Goal: Transaction & Acquisition: Obtain resource

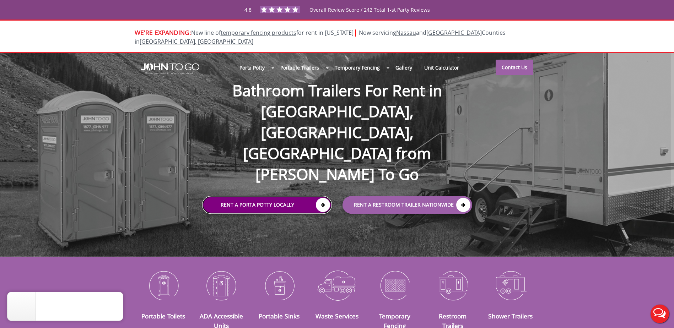
click at [270, 196] on link "Rent a Porta Potty Locally" at bounding box center [267, 205] width 130 height 18
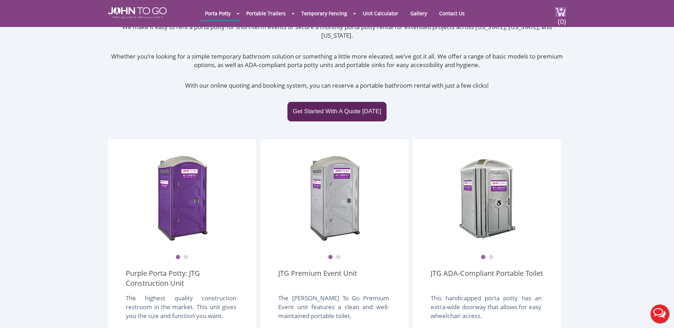
scroll to position [142, 0]
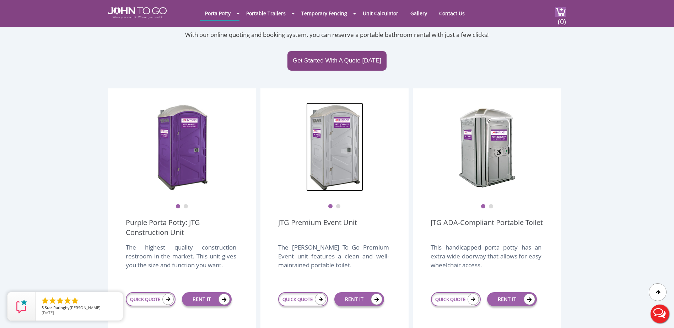
click at [344, 142] on img at bounding box center [334, 147] width 57 height 89
click at [338, 204] on button "2" at bounding box center [338, 206] width 5 height 5
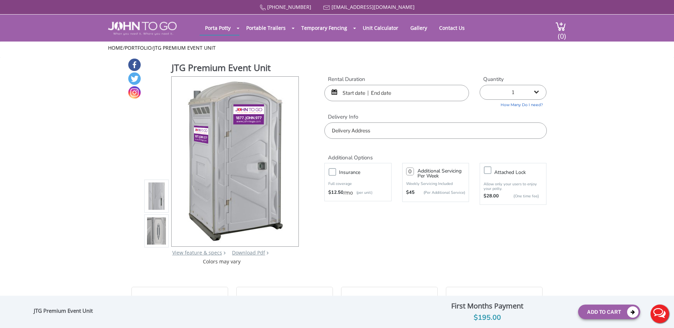
click at [157, 237] on img at bounding box center [156, 230] width 19 height 167
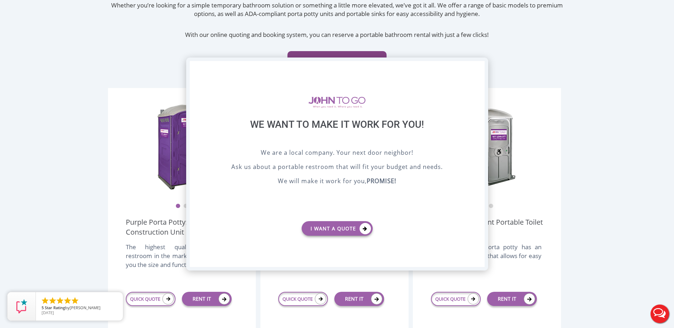
click at [483, 69] on div "X" at bounding box center [478, 67] width 11 height 12
